Goal: Information Seeking & Learning: Learn about a topic

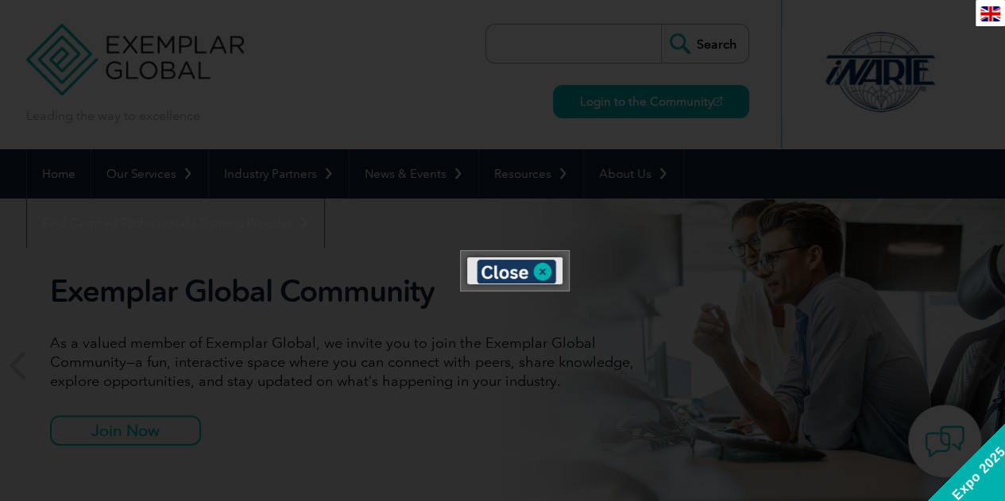
click at [992, 12] on img at bounding box center [990, 13] width 20 height 15
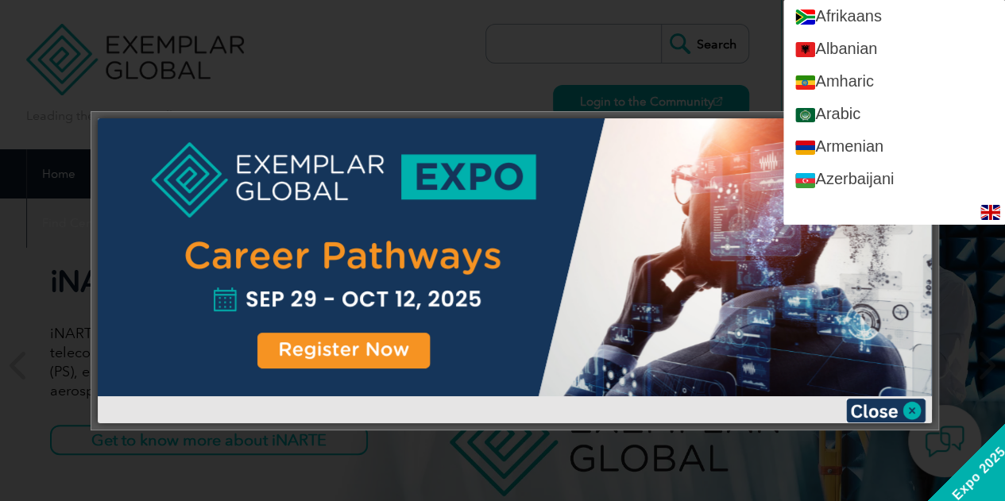
click at [712, 31] on div at bounding box center [502, 250] width 1005 height 501
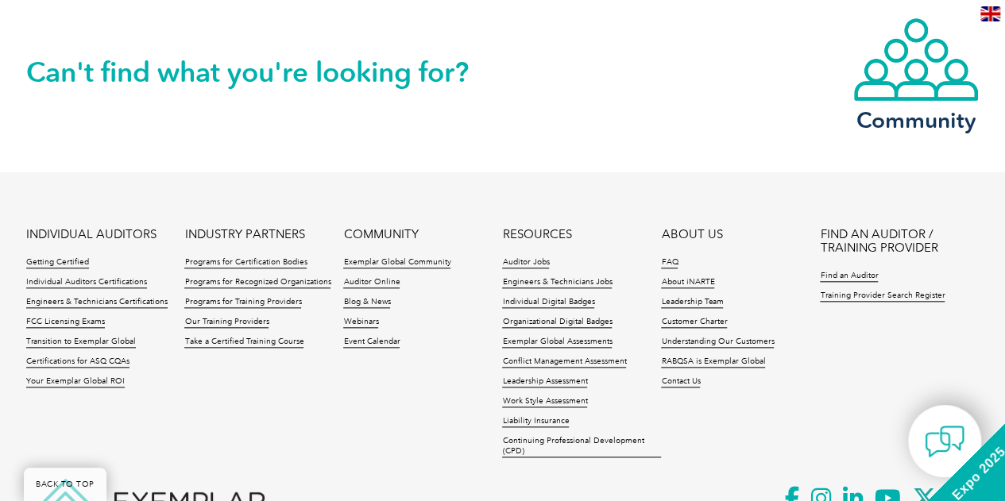
scroll to position [3792, 0]
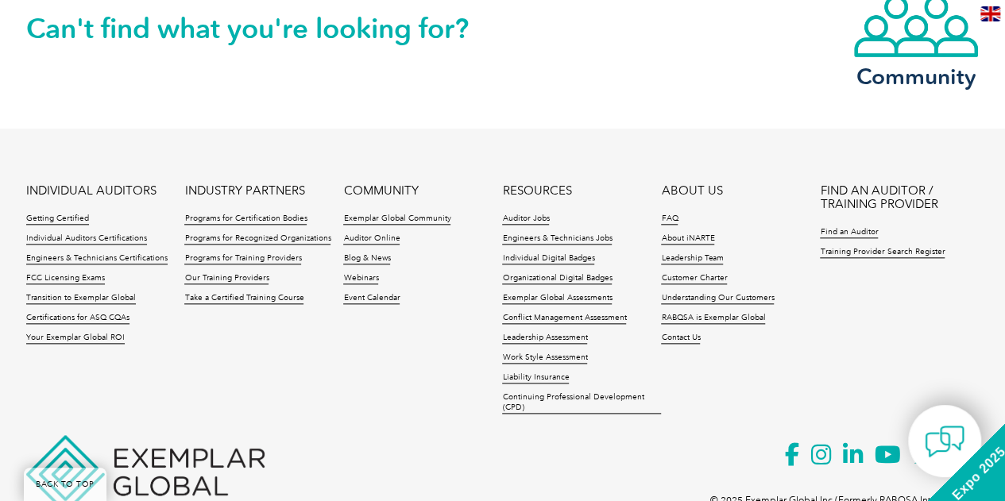
drag, startPoint x: 1013, startPoint y: 26, endPoint x: 1016, endPoint y: 439, distance: 412.4
click at [95, 313] on link "Certifications for ASQ CQAs" at bounding box center [77, 318] width 103 height 11
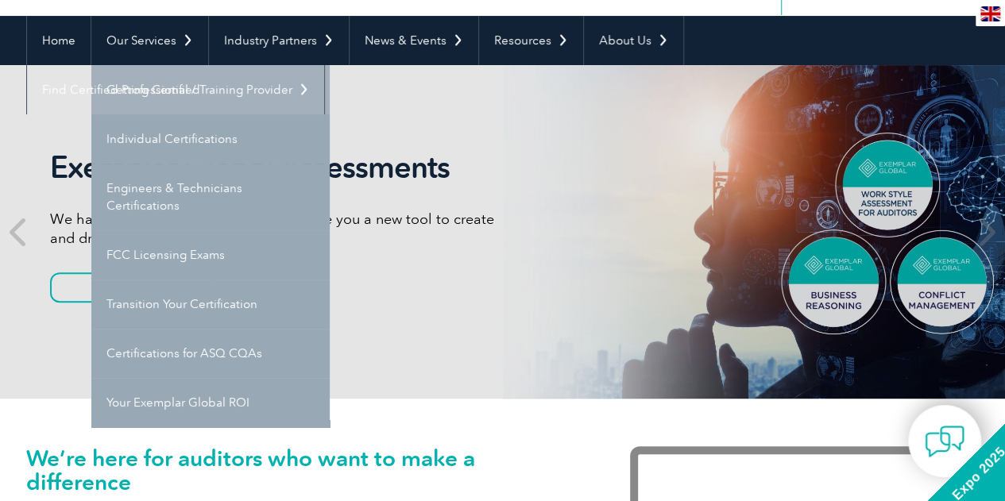
scroll to position [159, 0]
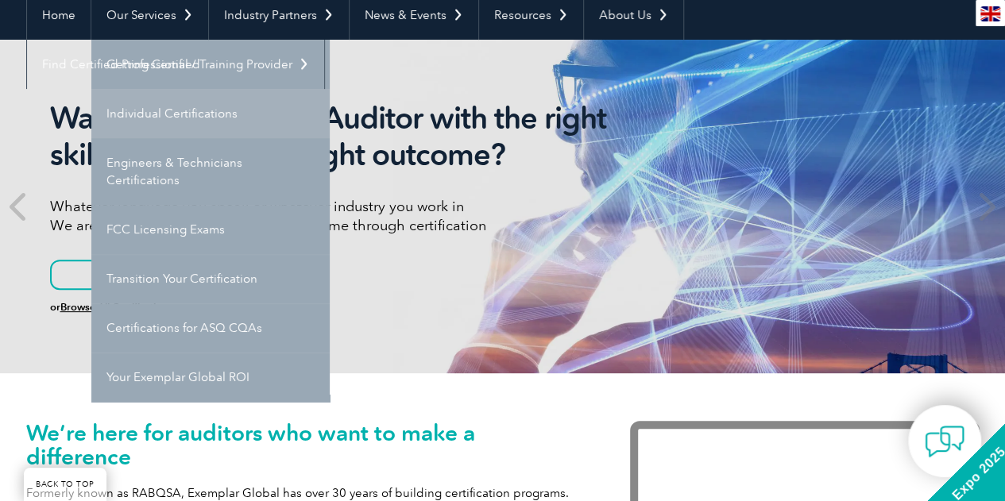
click at [157, 106] on link "Individual Certifications" at bounding box center [210, 113] width 238 height 49
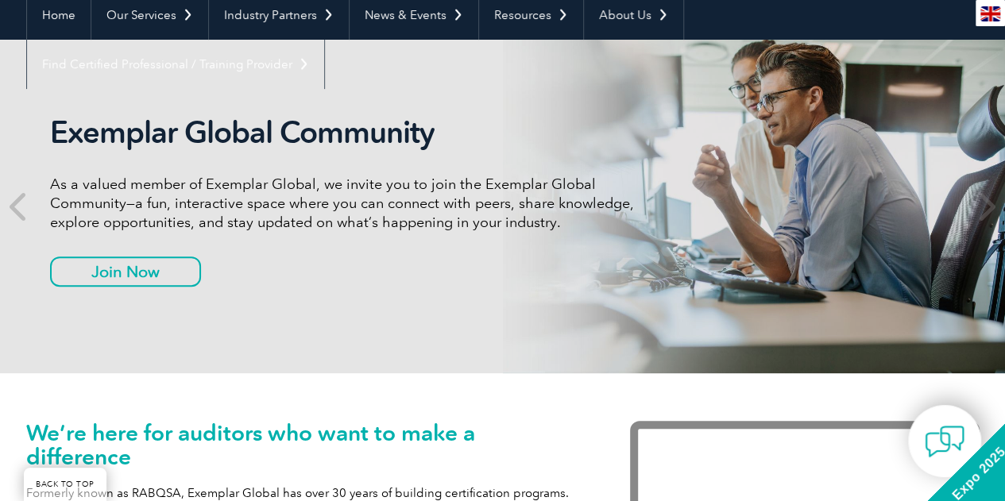
click at [992, 8] on img at bounding box center [990, 13] width 20 height 15
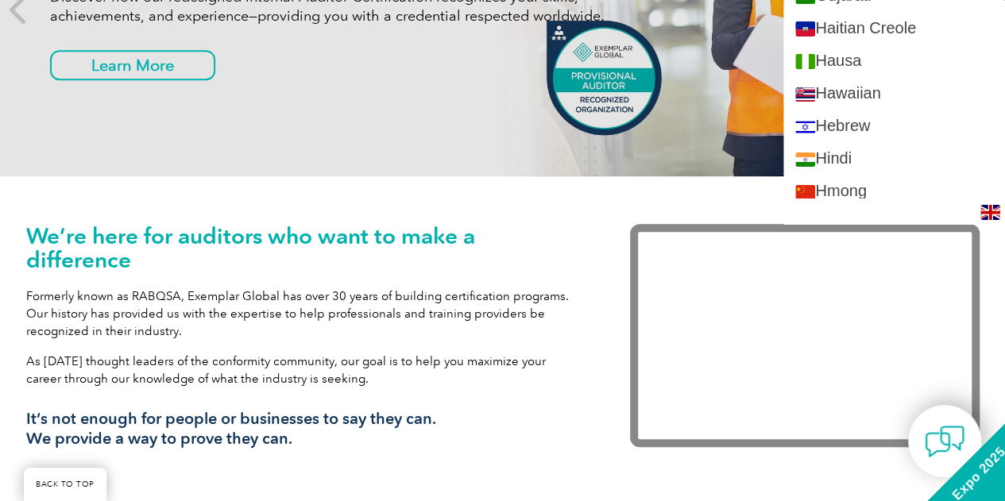
scroll to position [1112, 0]
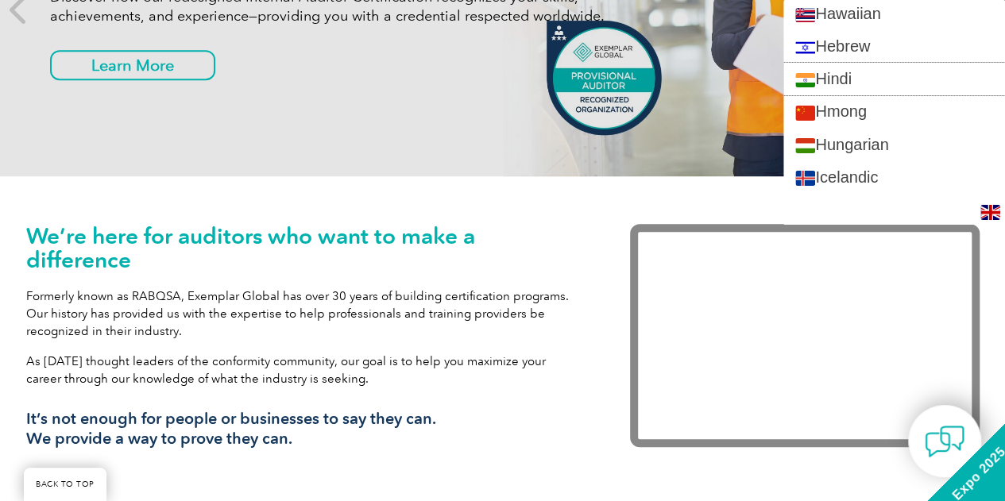
click at [882, 63] on link "Hindi" at bounding box center [894, 79] width 222 height 33
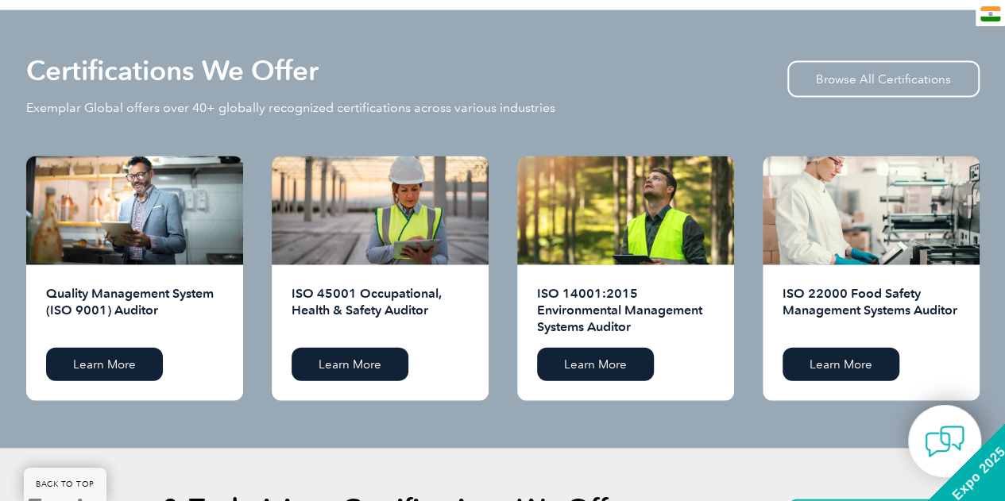
scroll to position [1589, 0]
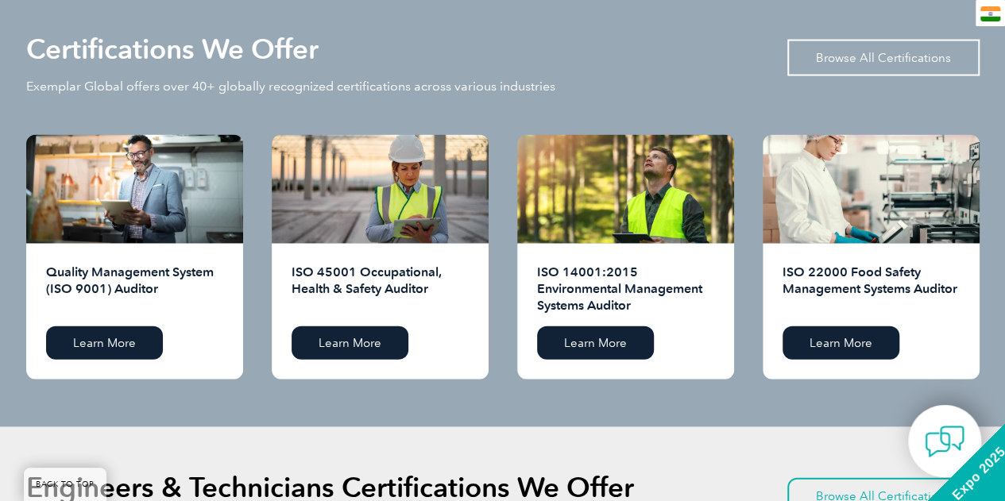
click at [859, 56] on link "Browse All Certifications" at bounding box center [883, 58] width 192 height 37
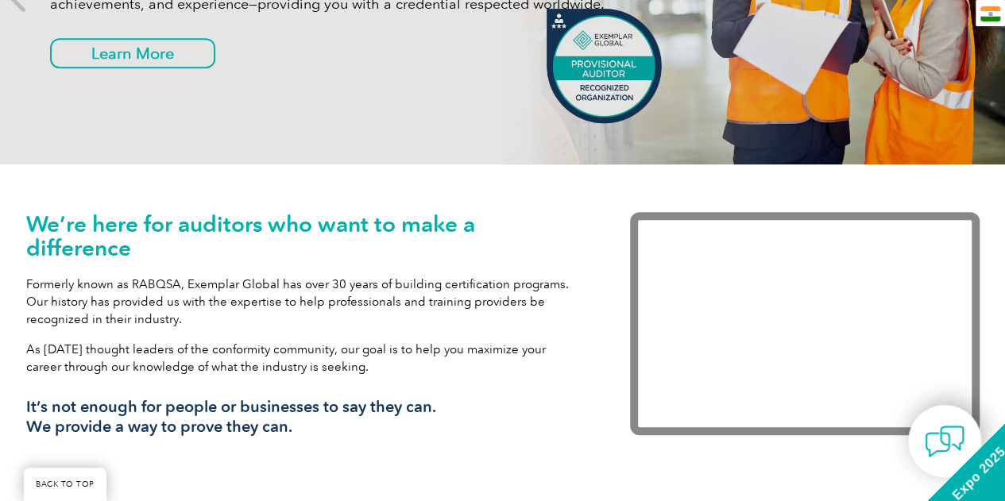
scroll to position [0, 0]
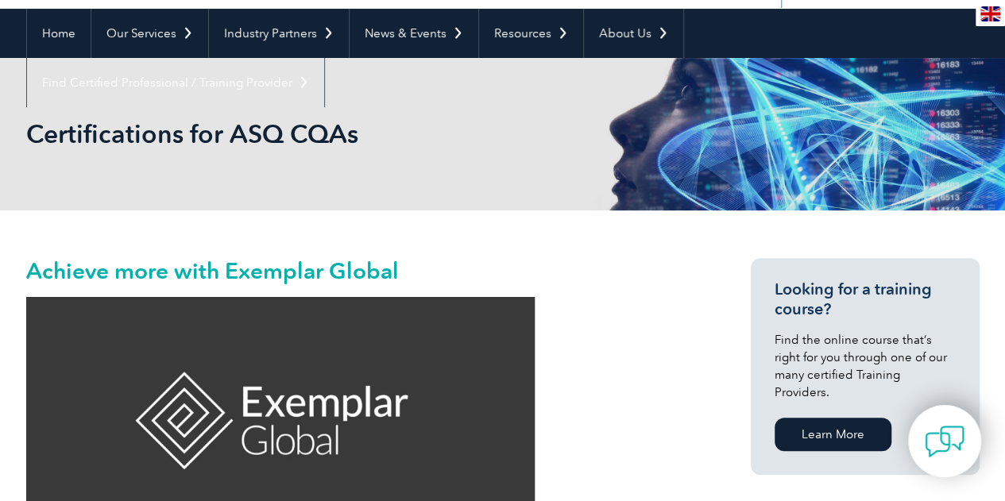
scroll to position [129, 0]
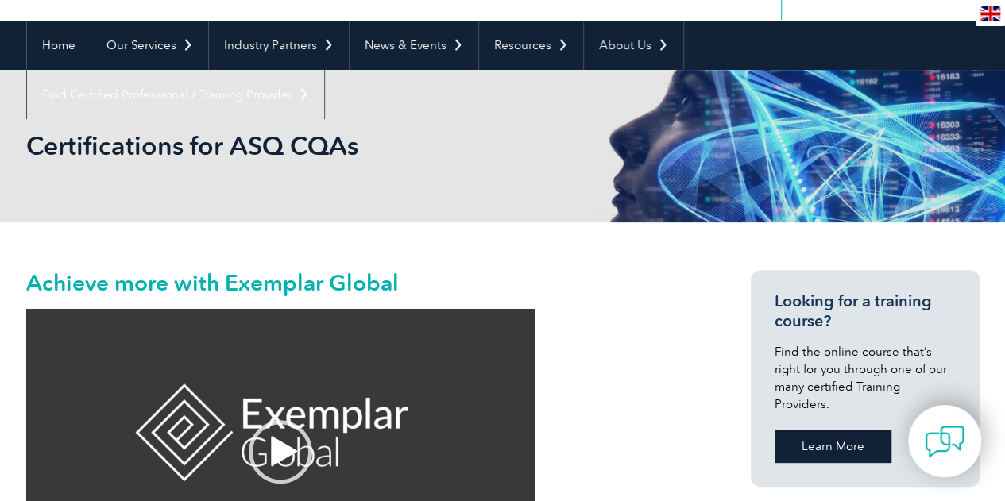
click at [827, 431] on link "Learn More" at bounding box center [833, 446] width 117 height 33
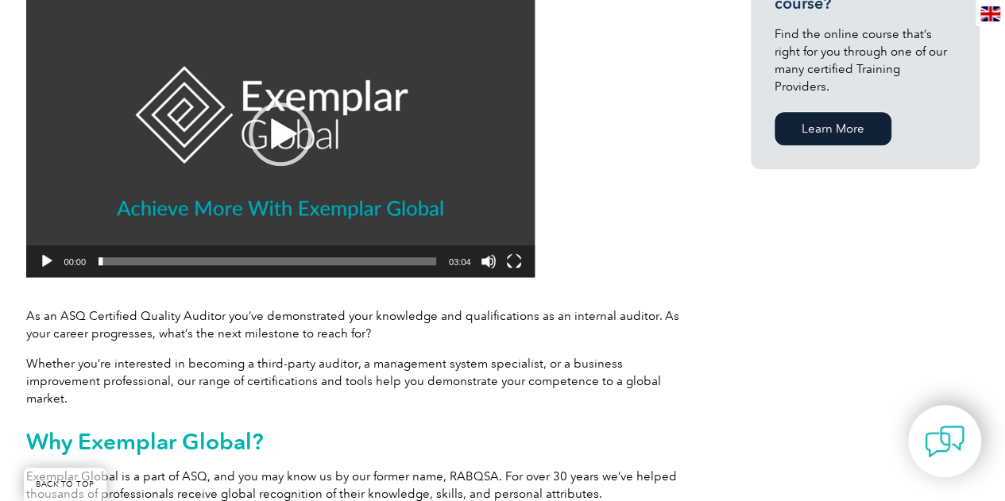
scroll to position [605, 0]
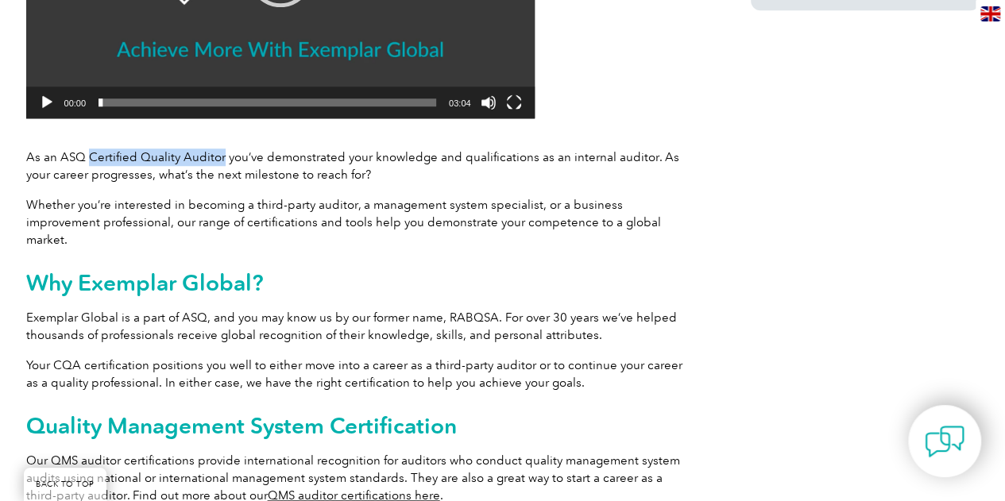
drag, startPoint x: 87, startPoint y: 155, endPoint x: 219, endPoint y: 163, distance: 132.1
click at [219, 163] on p "As an ASQ Certified Quality Auditor you’ve demonstrated your knowledge and qual…" at bounding box center [359, 166] width 667 height 35
click at [48, 99] on button "Play" at bounding box center [47, 103] width 16 height 16
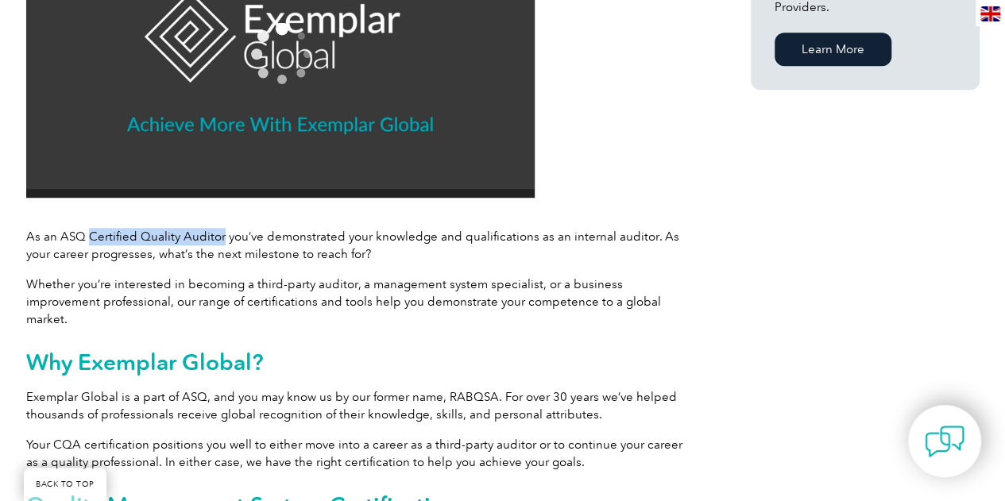
scroll to position [764, 0]
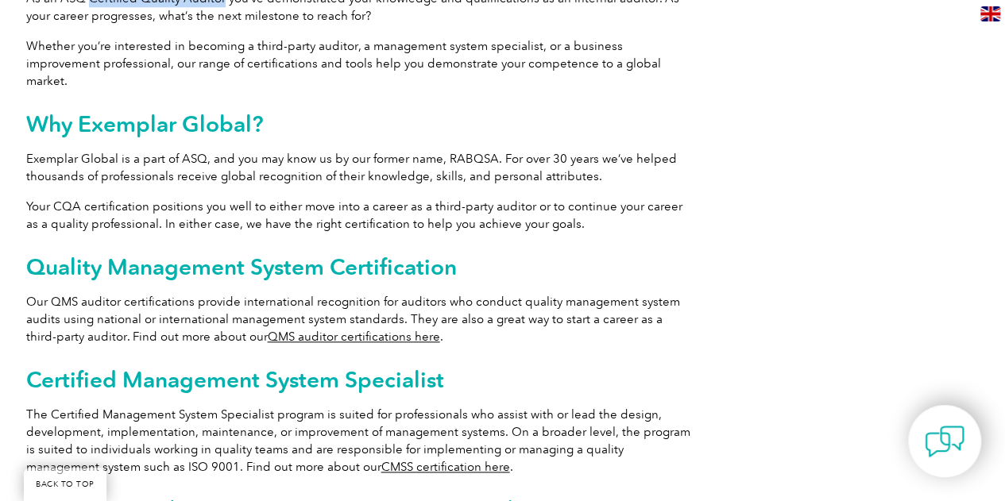
click at [286, 330] on link "QMS auditor certifications here" at bounding box center [354, 337] width 172 height 14
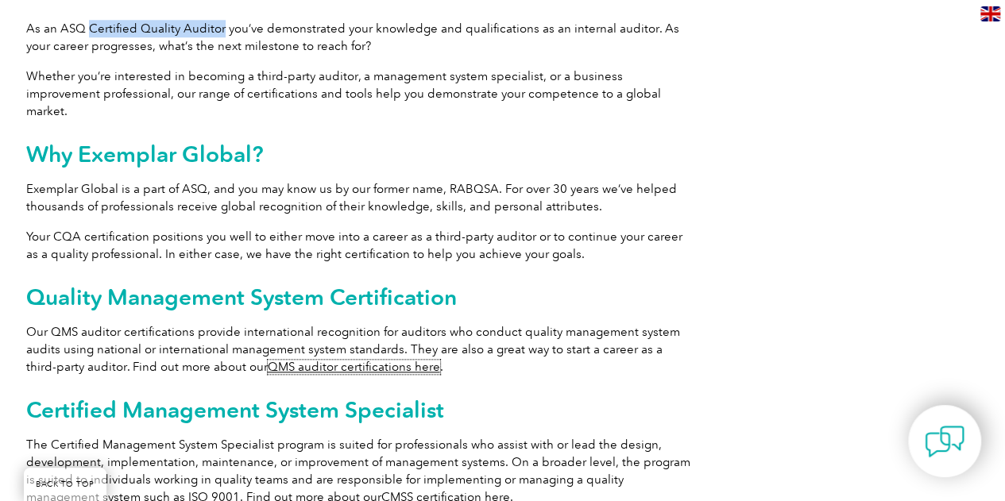
scroll to position [367, 0]
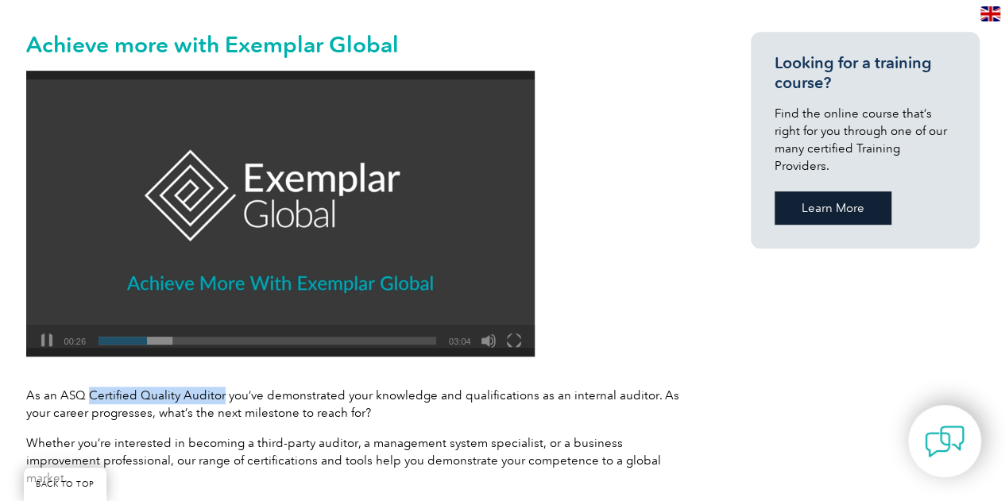
click at [835, 191] on link "Learn More" at bounding box center [833, 207] width 117 height 33
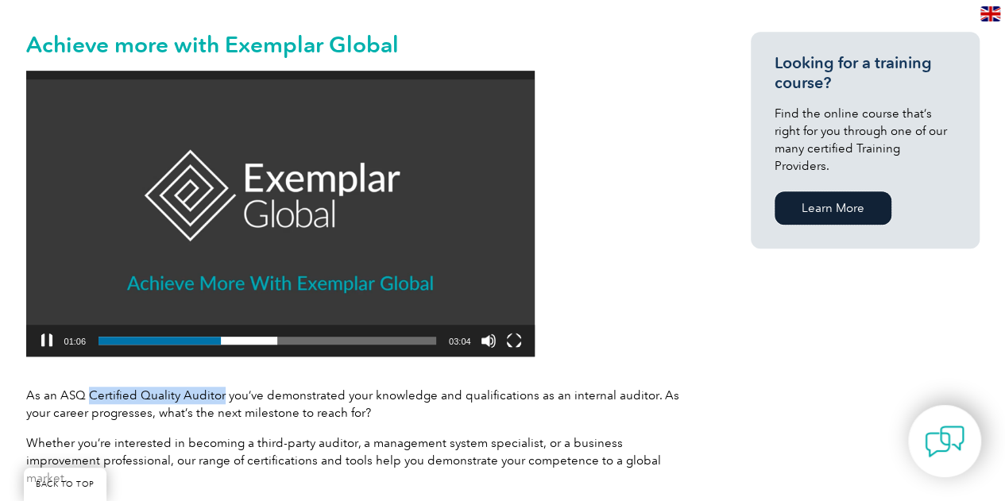
scroll to position [764, 0]
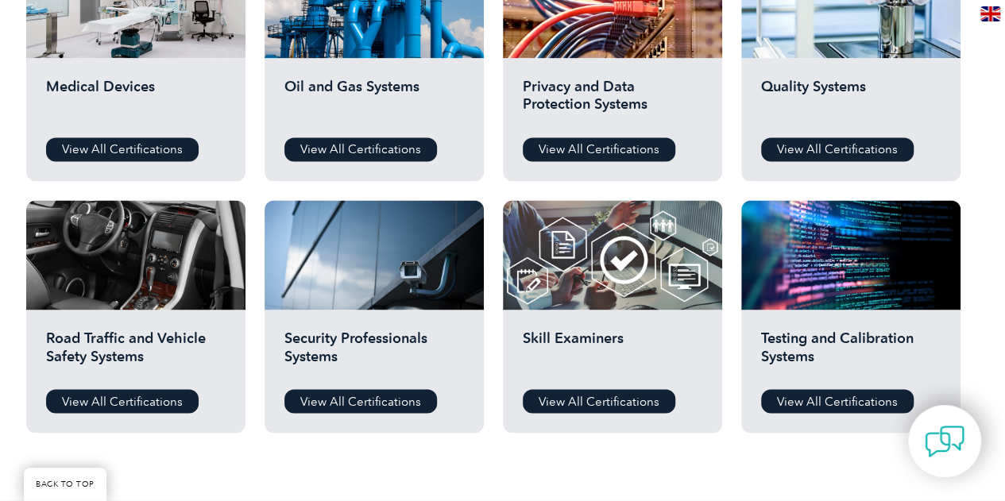
scroll to position [1192, 0]
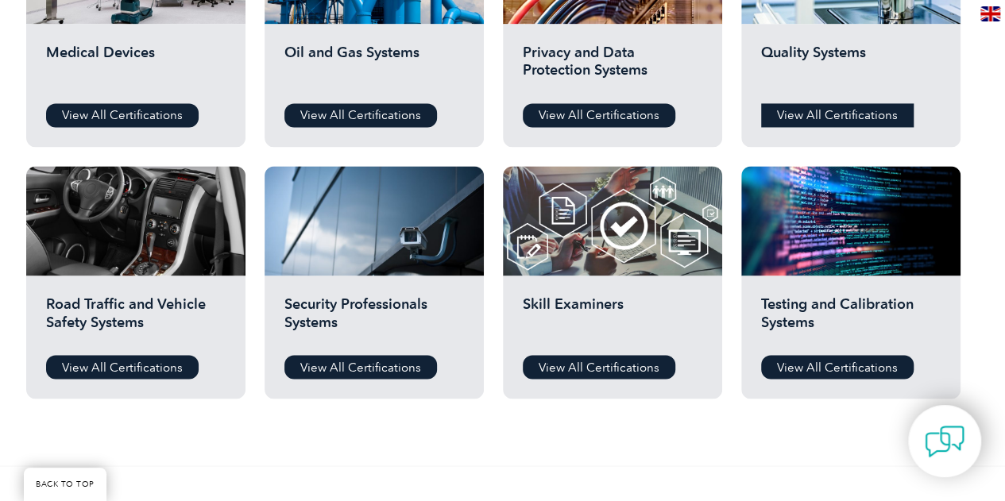
click at [837, 107] on link "View All Certifications" at bounding box center [837, 115] width 153 height 24
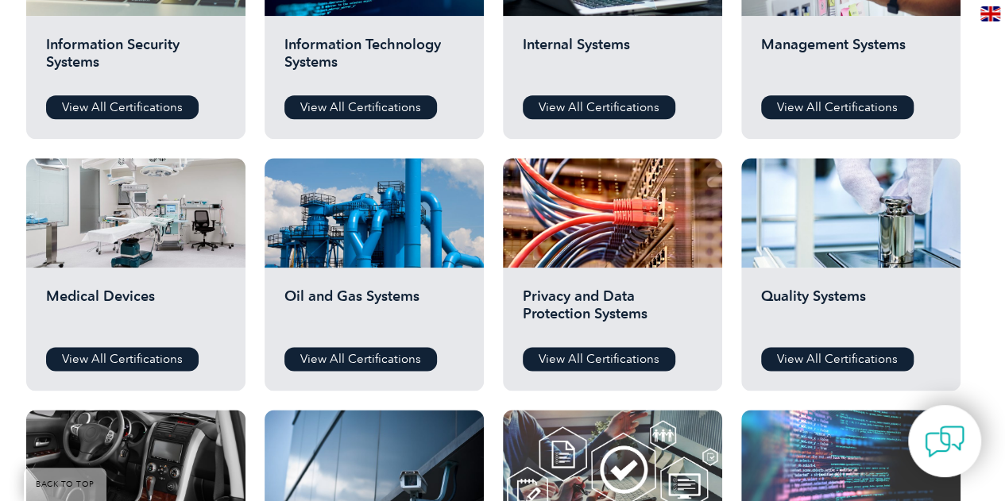
scroll to position [874, 0]
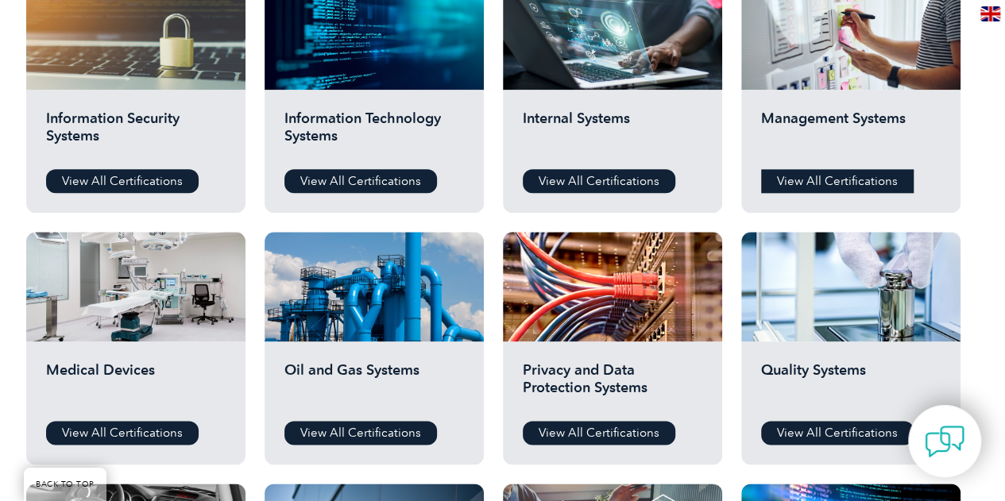
click at [828, 173] on link "View All Certifications" at bounding box center [837, 181] width 153 height 24
